Goal: Information Seeking & Learning: Learn about a topic

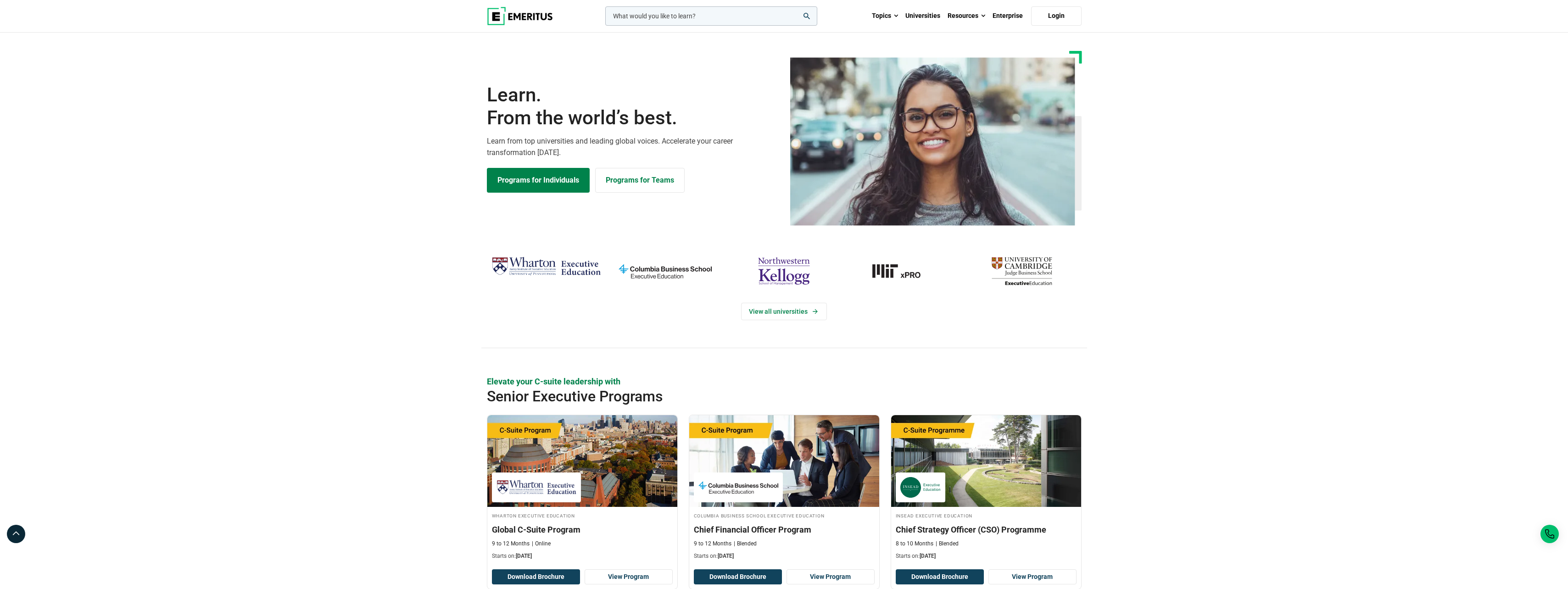
click at [666, 18] on input "woocommerce-product-search-field-0" at bounding box center [711, 16] width 212 height 20
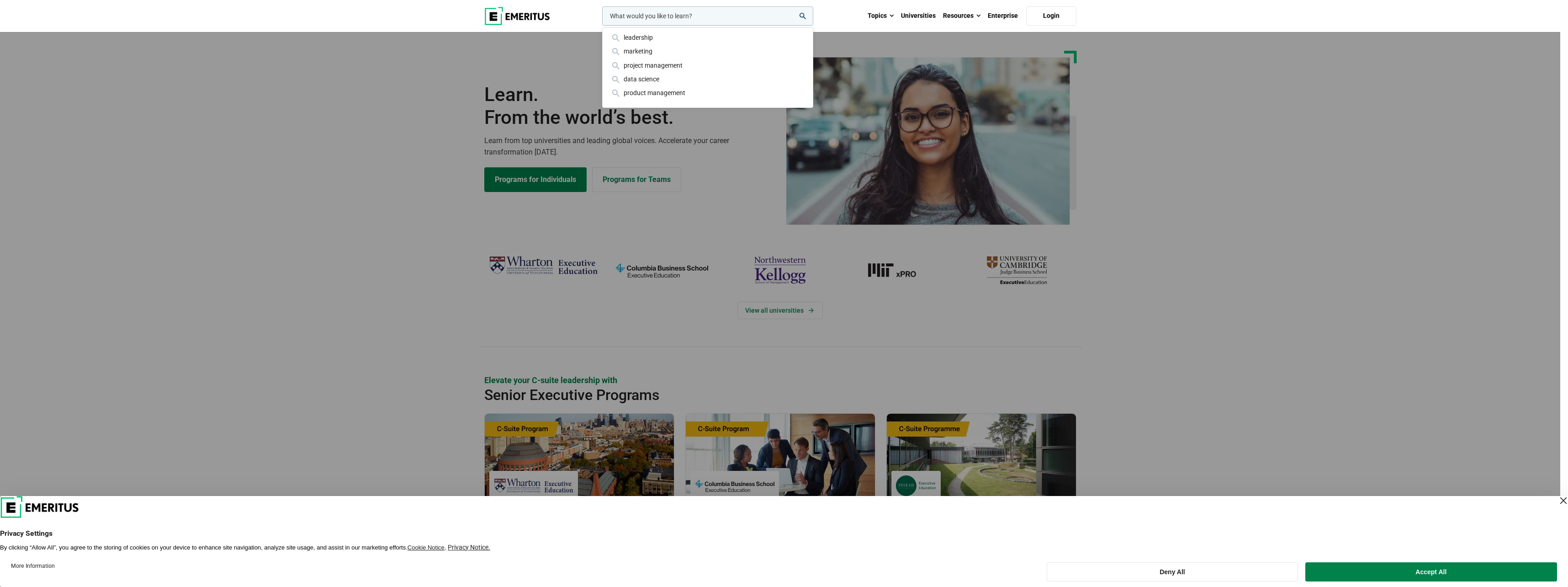
click at [663, 18] on input "woocommerce-product-search-field-0" at bounding box center [707, 16] width 211 height 19
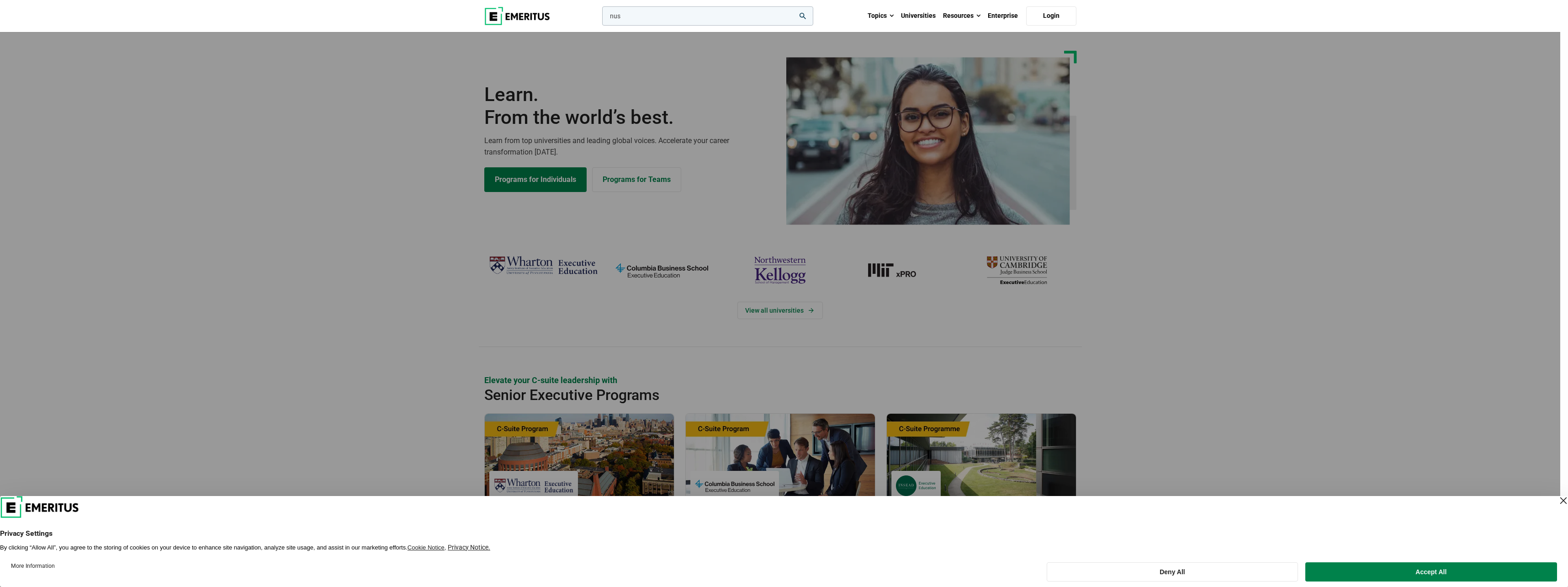
type input "nus"
click at [600, 18] on button "search" at bounding box center [600, 18] width 0 height 0
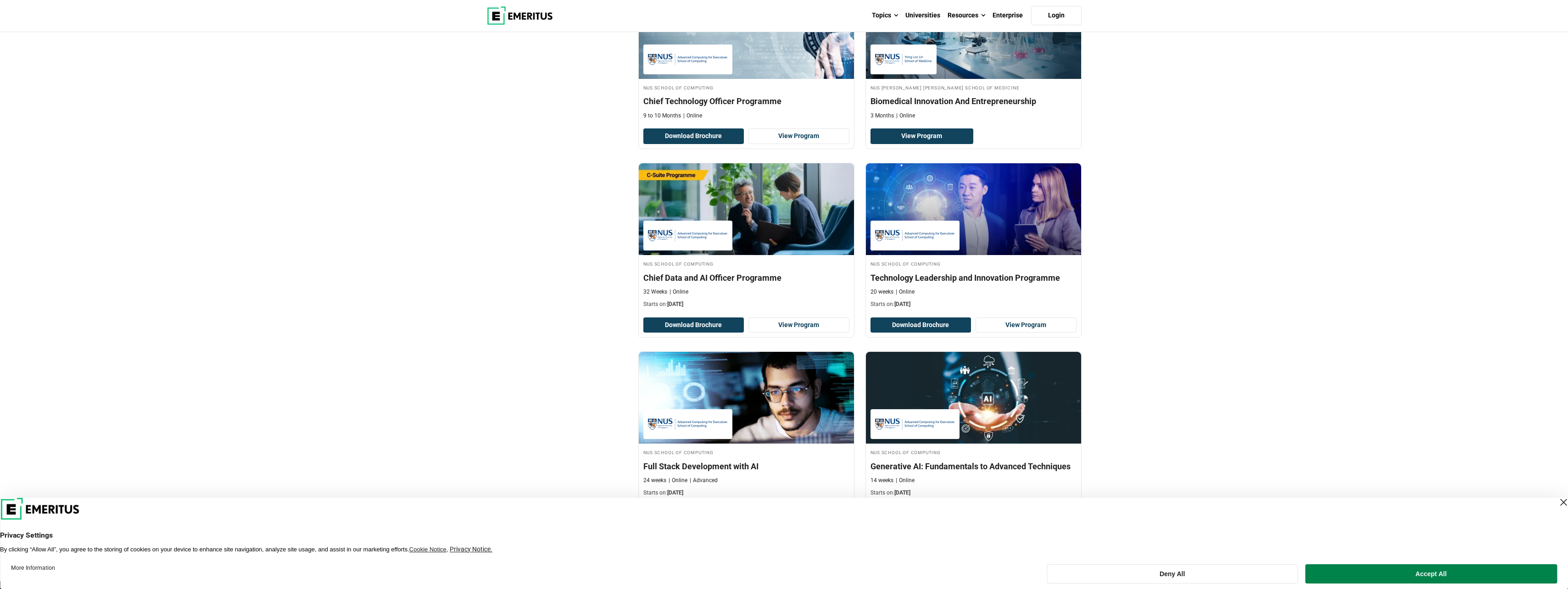
scroll to position [1238, 0]
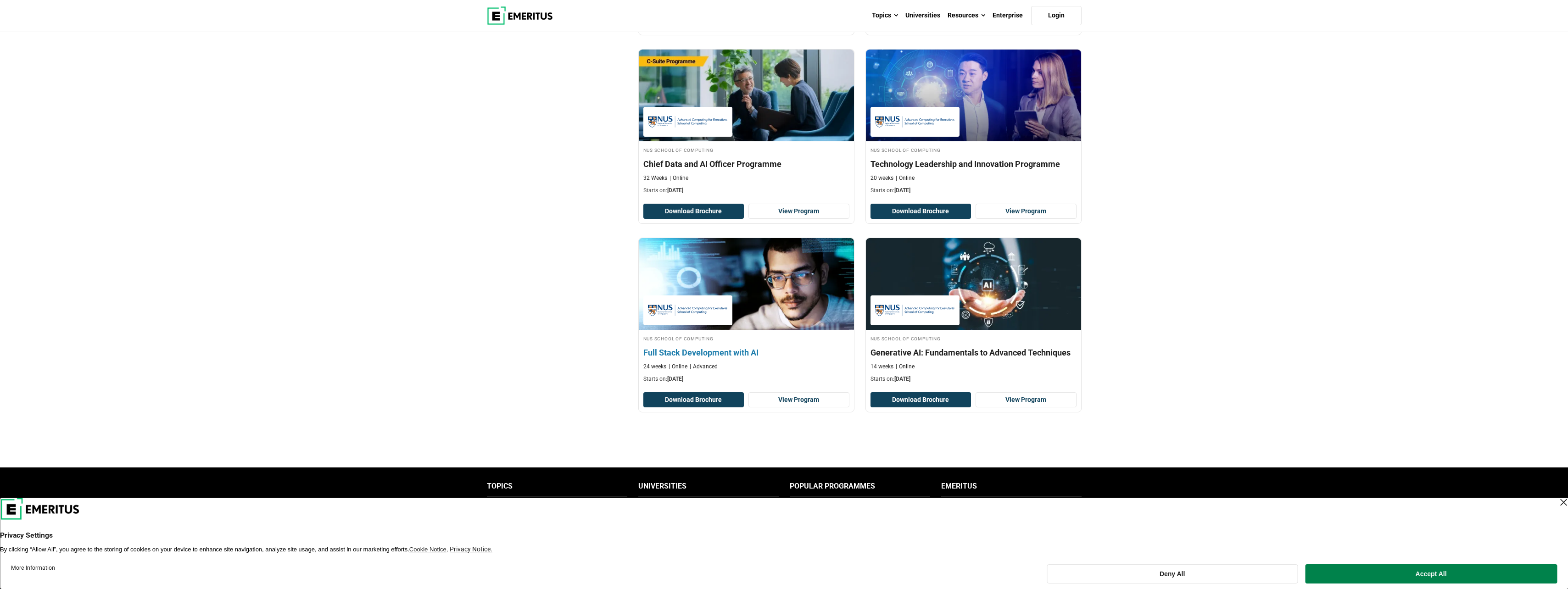
click at [690, 353] on h4 "Full Stack Development with AI" at bounding box center [746, 352] width 206 height 12
